Goal: Task Accomplishment & Management: Use online tool/utility

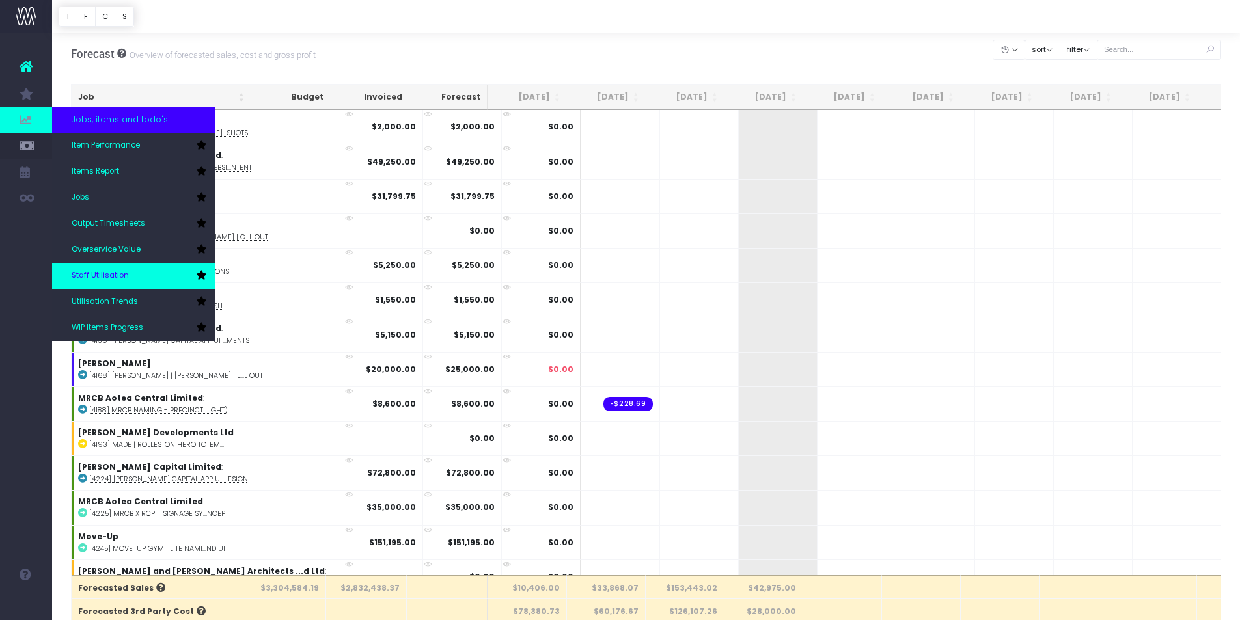
click at [102, 277] on span "Staff Utilisation" at bounding box center [100, 276] width 57 height 12
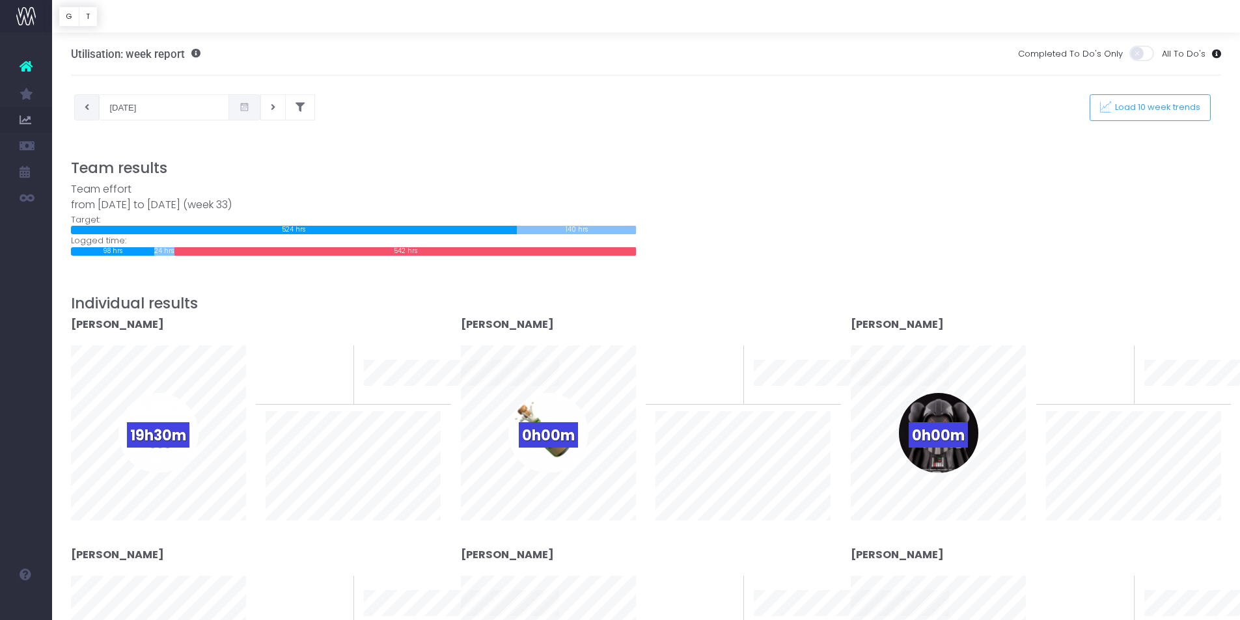
click at [83, 105] on button at bounding box center [86, 107] width 25 height 26
type input "06-08-2025"
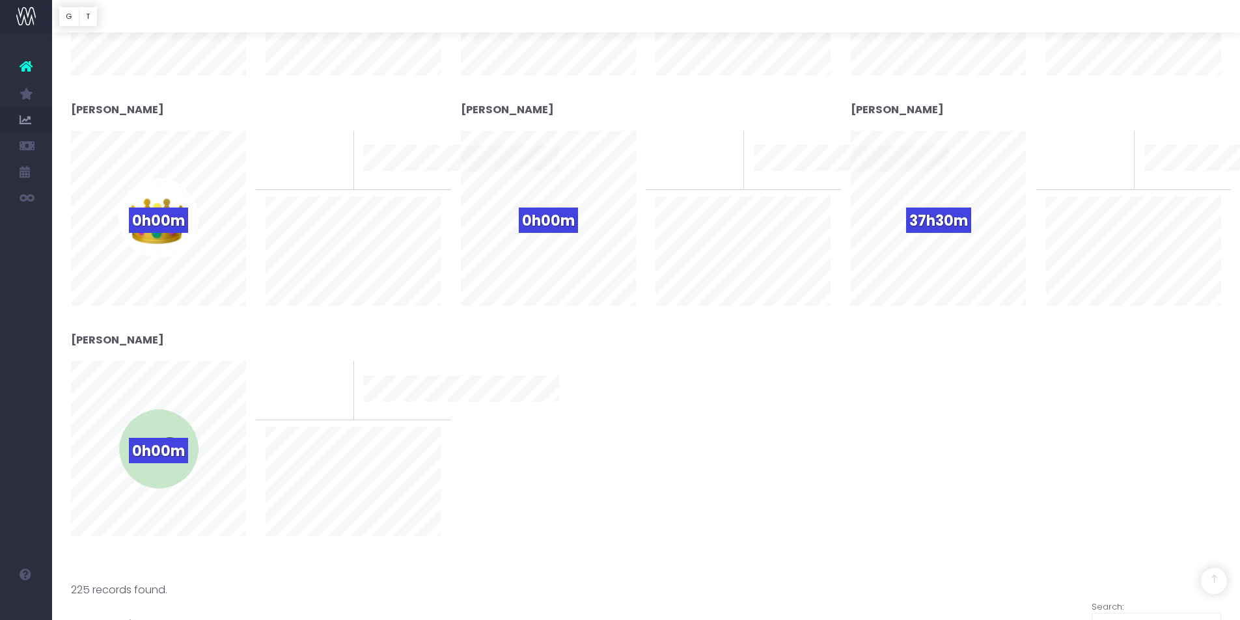
scroll to position [1236, 0]
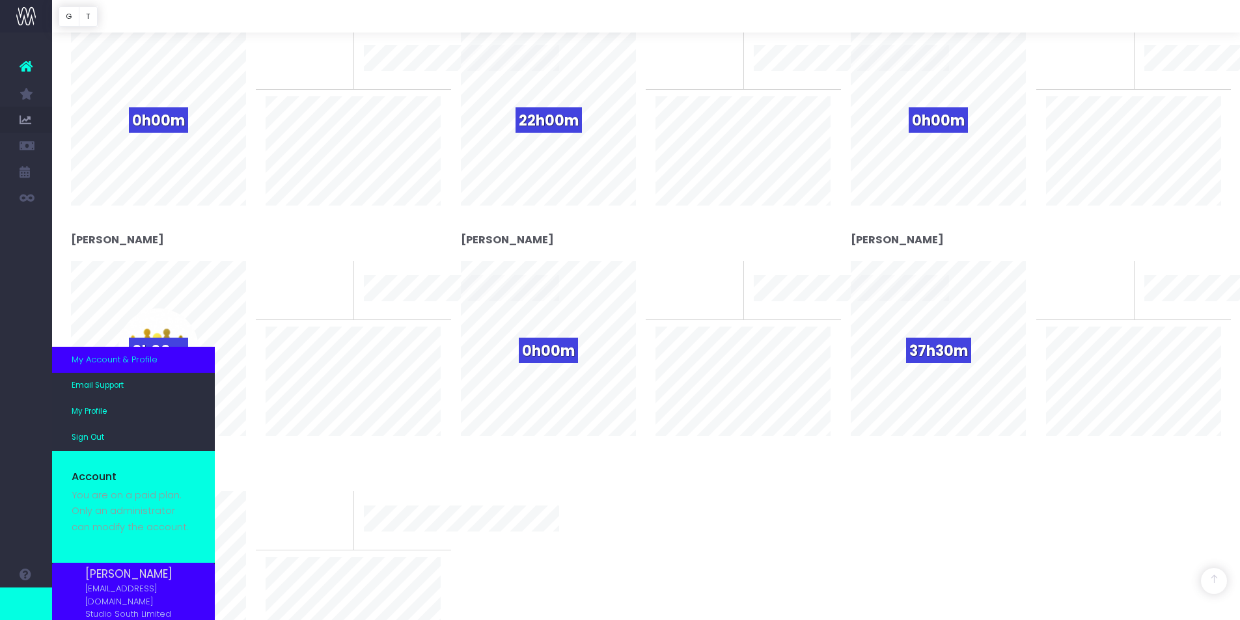
click at [110, 513] on p "You are on a paid plan. Only an administrator can modify the account." at bounding box center [134, 511] width 124 height 48
click at [90, 418] on span "My Profile" at bounding box center [89, 412] width 35 height 12
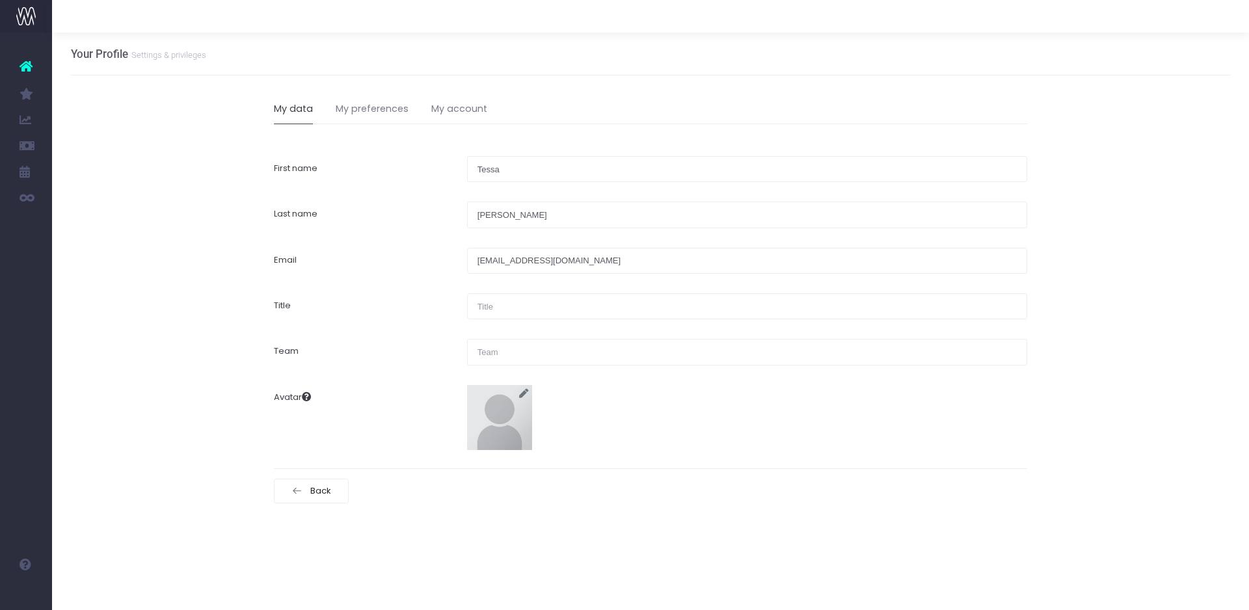
click at [26, 20] on img at bounding box center [26, 17] width 20 height 20
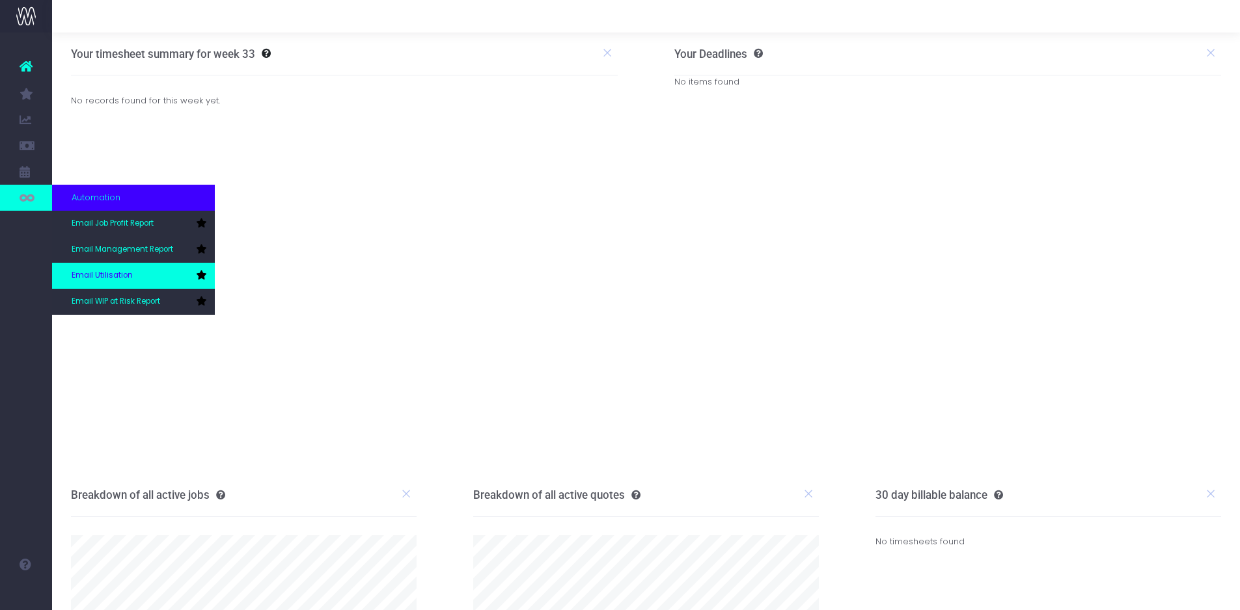
click at [122, 276] on span "Email Utilisation" at bounding box center [102, 276] width 61 height 12
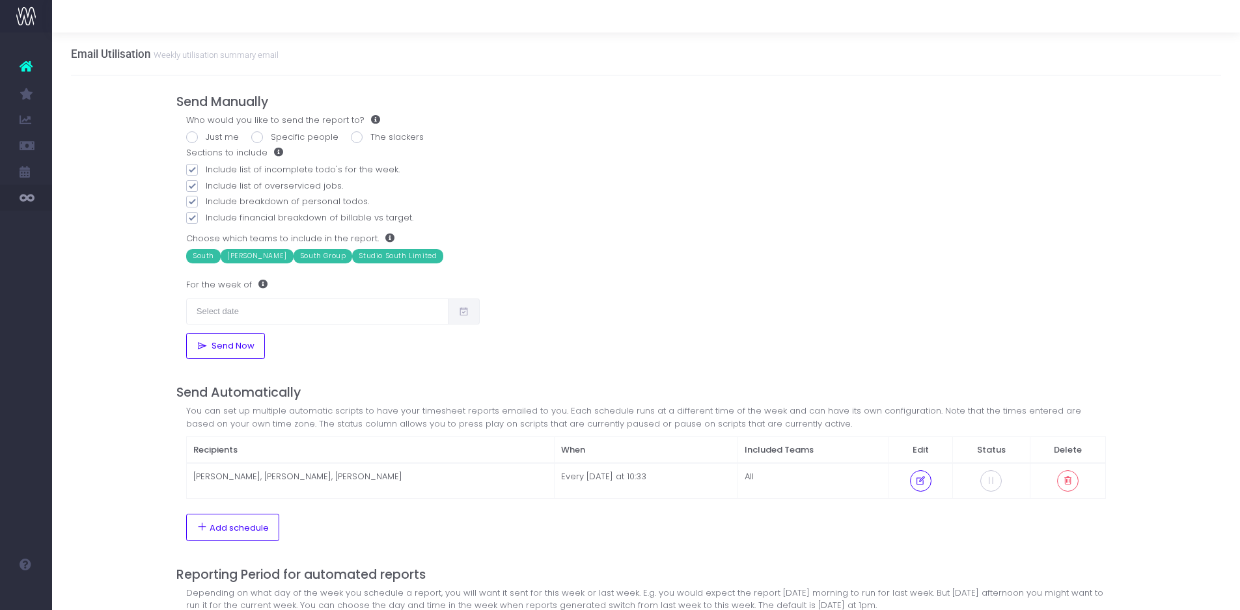
scroll to position [81, 0]
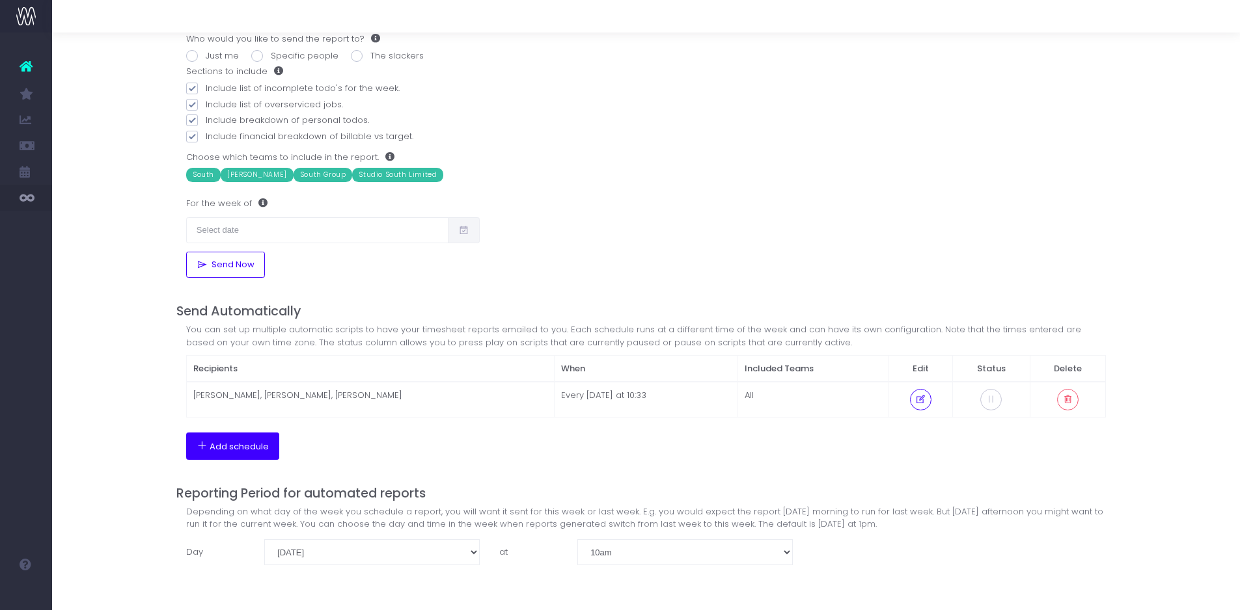
click at [243, 443] on span "Add schedule" at bounding box center [239, 447] width 59 height 10
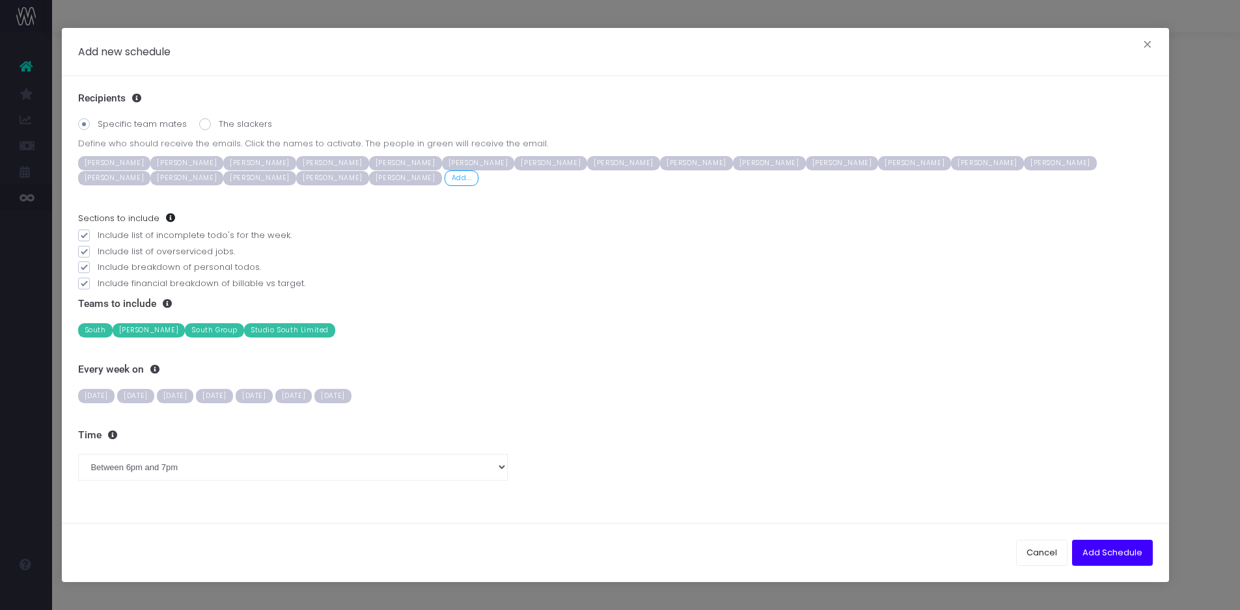
click at [199, 128] on span at bounding box center [205, 124] width 12 height 12
click at [219, 126] on input "The slackers" at bounding box center [223, 122] width 8 height 8
radio input "true"
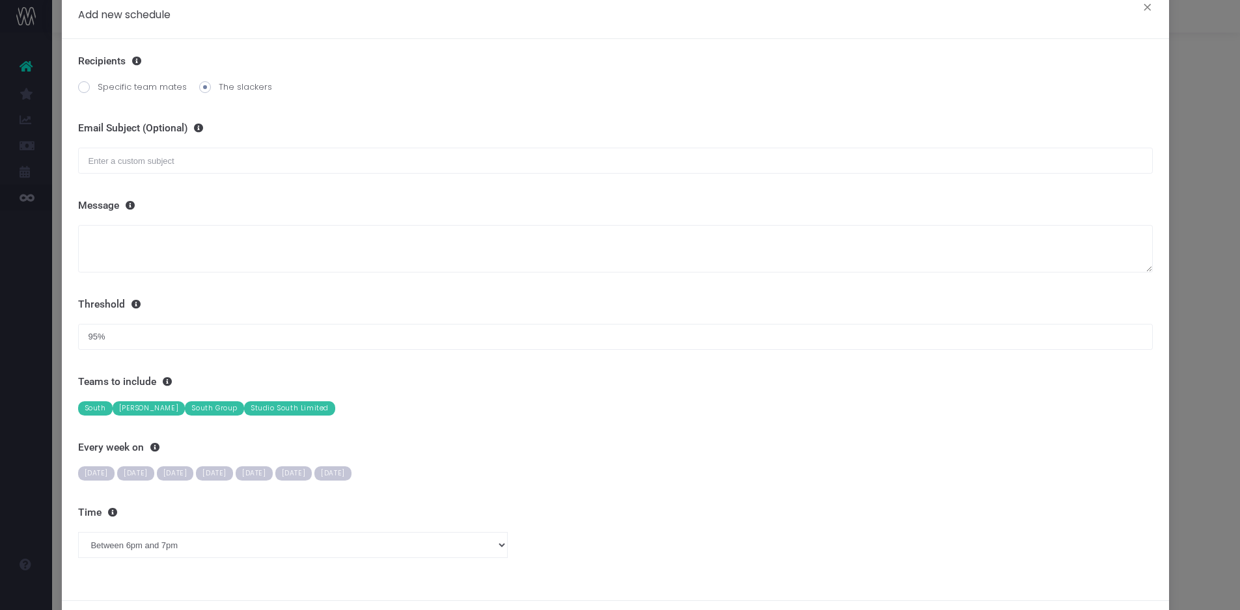
scroll to position [0, 0]
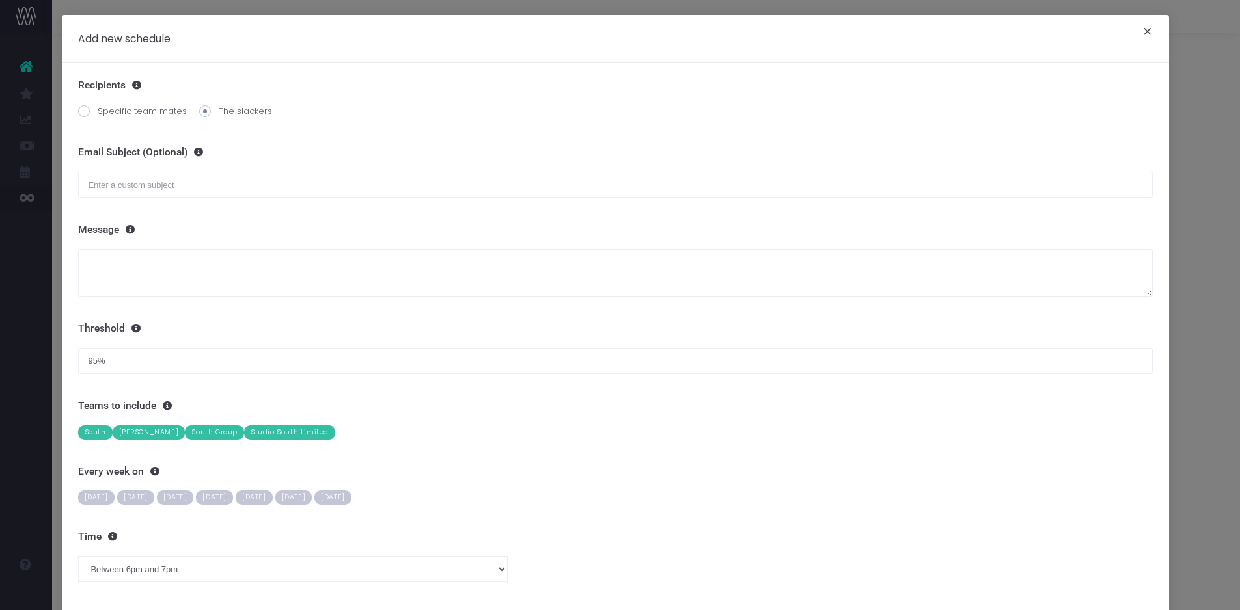
click at [1136, 27] on button "×" at bounding box center [1147, 33] width 27 height 21
